Goal: Information Seeking & Learning: Learn about a topic

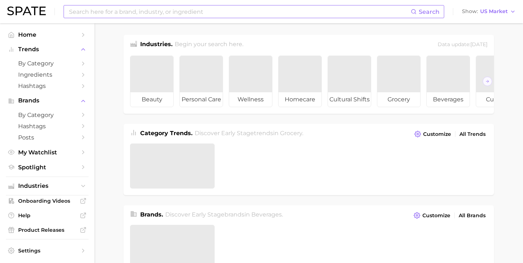
click at [97, 11] on input at bounding box center [239, 11] width 342 height 12
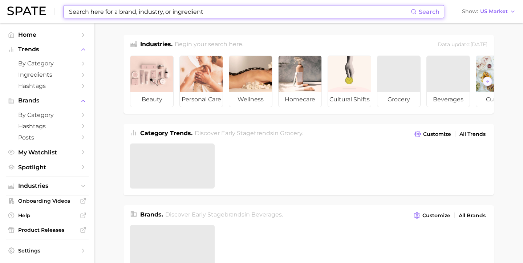
paste input "WHEN LIFE GIVES YOU TANGERINES"
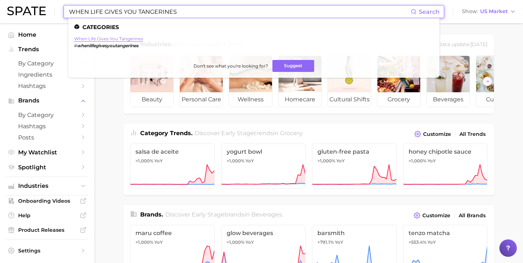
type input "WHEN LIFE GIVES YOU TANGERINES"
click at [118, 37] on link "when life gives you tangerines" at bounding box center [108, 38] width 69 height 5
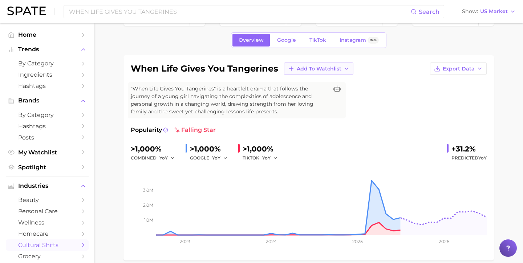
scroll to position [25, 0]
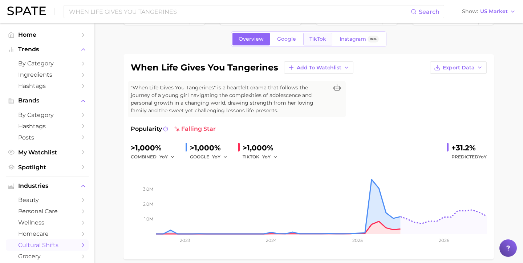
click at [324, 42] on span "TikTok" at bounding box center [317, 39] width 17 height 6
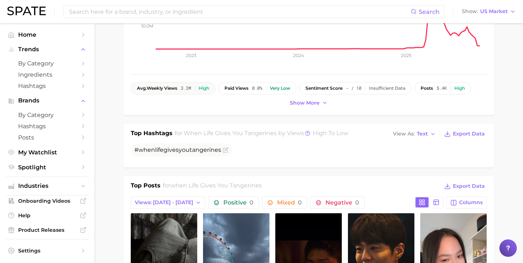
scroll to position [200, 0]
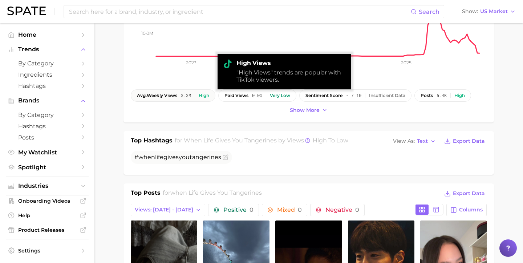
drag, startPoint x: 194, startPoint y: 96, endPoint x: 144, endPoint y: 97, distance: 49.7
click at [144, 97] on div "avg. weekly views 3.3m High" at bounding box center [173, 95] width 72 height 5
click at [207, 94] on div "High" at bounding box center [204, 95] width 11 height 5
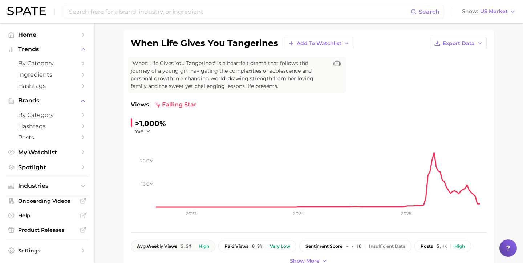
scroll to position [63, 0]
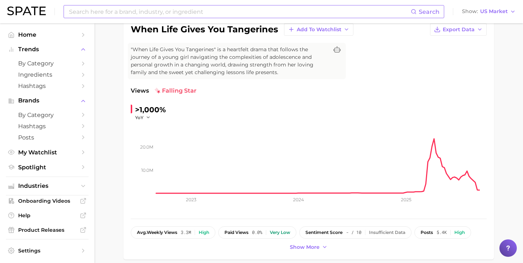
click at [125, 10] on input at bounding box center [239, 11] width 342 height 12
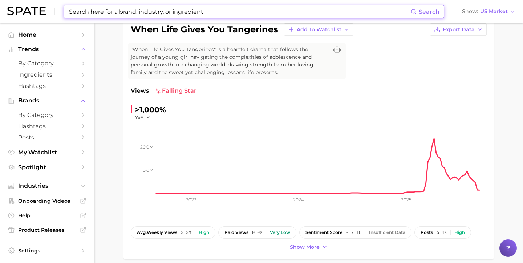
paste input "CRASH LANDING ON YOU"
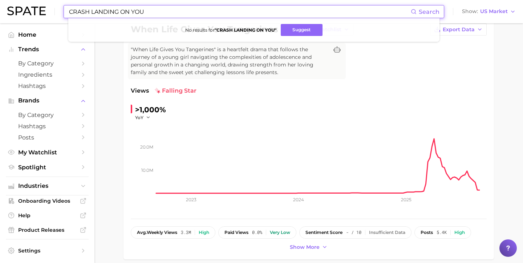
type input "CRASH LANDING ON YOU"
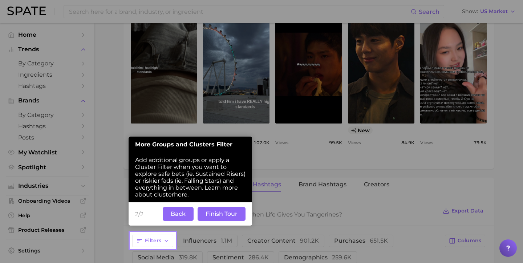
scroll to position [416, 0]
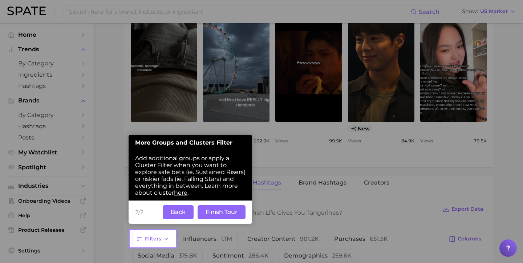
click at [232, 209] on button "Finish Tour" at bounding box center [222, 212] width 48 height 14
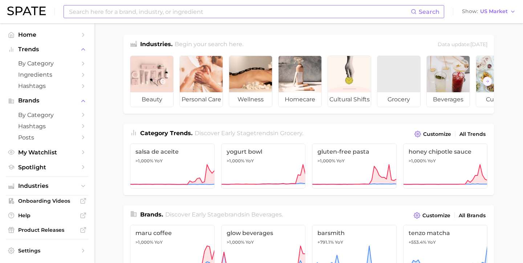
click at [151, 12] on input at bounding box center [239, 11] width 342 height 12
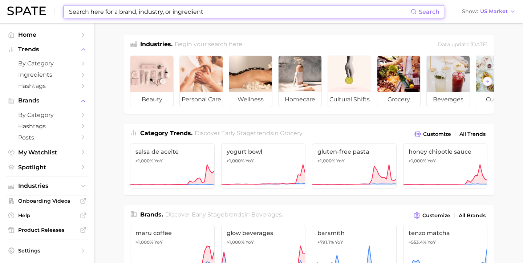
paste input "[PERSON_NAME]"
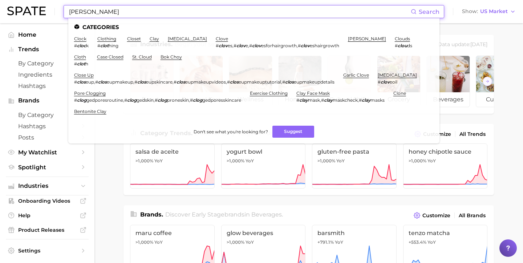
click at [125, 11] on input "[PERSON_NAME]" at bounding box center [239, 11] width 342 height 12
type input "[PERSON_NAME]"
click at [239, 2] on div "CLOY Search Categories clock # cloc k clothing # clot hing closet clay blood cl…" at bounding box center [261, 11] width 508 height 23
